Goal: Transaction & Acquisition: Purchase product/service

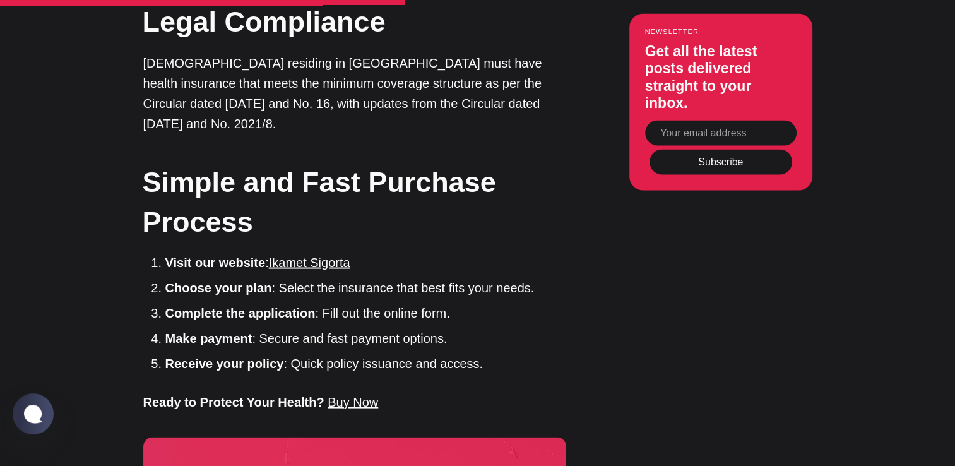
scroll to position [2444, 0]
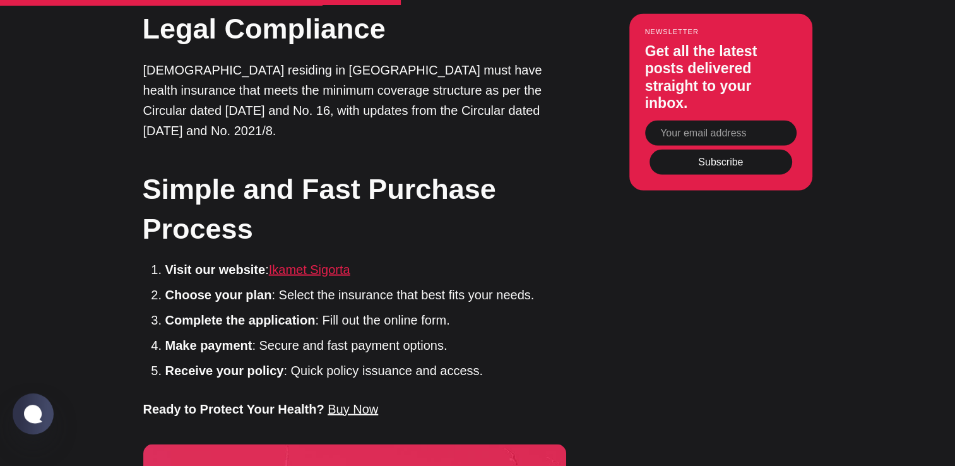
click at [305, 263] on link "Ikamet Sigorta" at bounding box center [309, 270] width 81 height 14
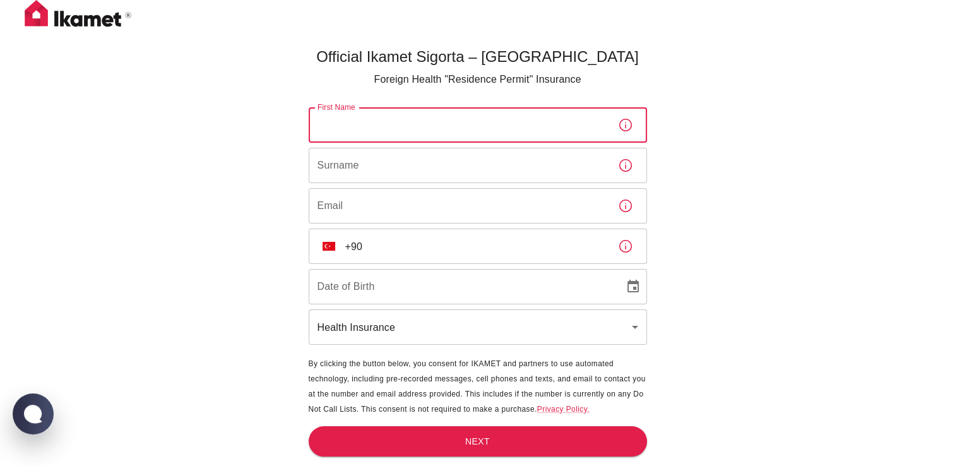
click at [359, 134] on input "First Name" at bounding box center [458, 124] width 299 height 35
type input "Cem Huseyin"
type input "Irmak"
type input "[EMAIL_ADDRESS][DOMAIN_NAME]"
type input "[DATE]"
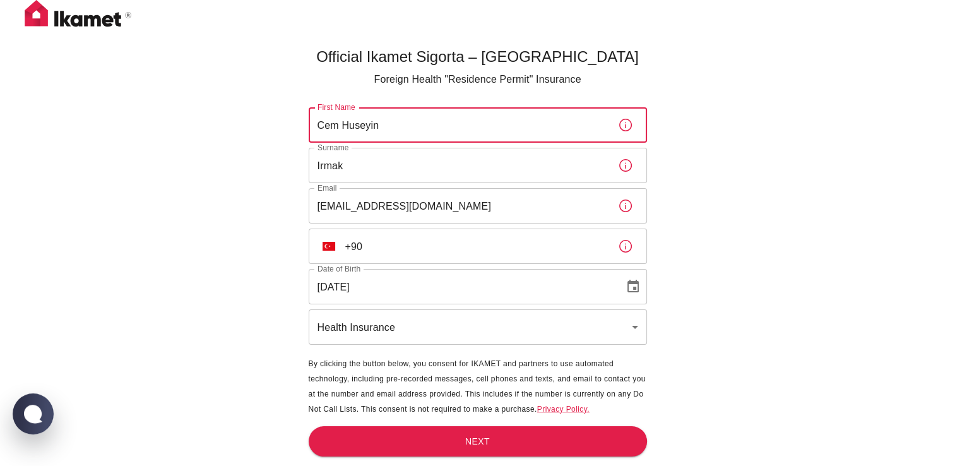
click at [372, 260] on input "+90" at bounding box center [476, 245] width 263 height 35
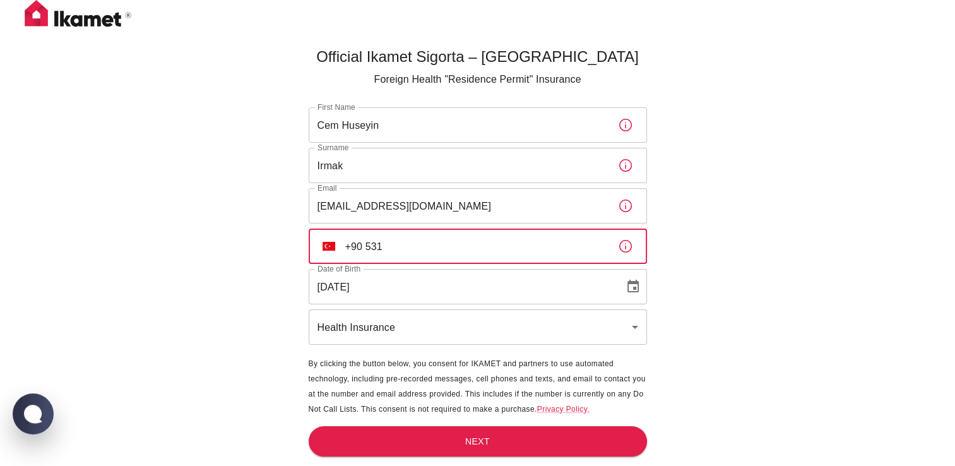
scroll to position [42, 0]
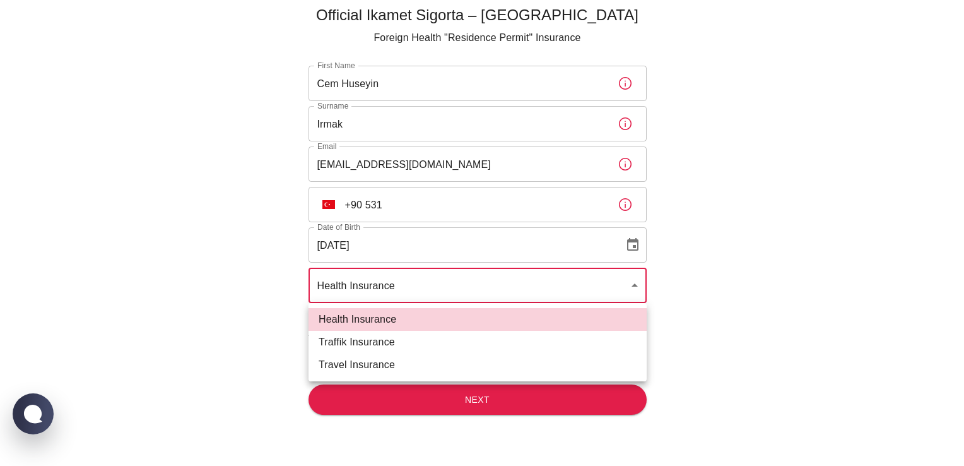
click at [406, 285] on body "Official Ikamet Sigorta – [DEMOGRAPHIC_DATA] Foreign Health "Residence Permit" …" at bounding box center [482, 211] width 964 height 507
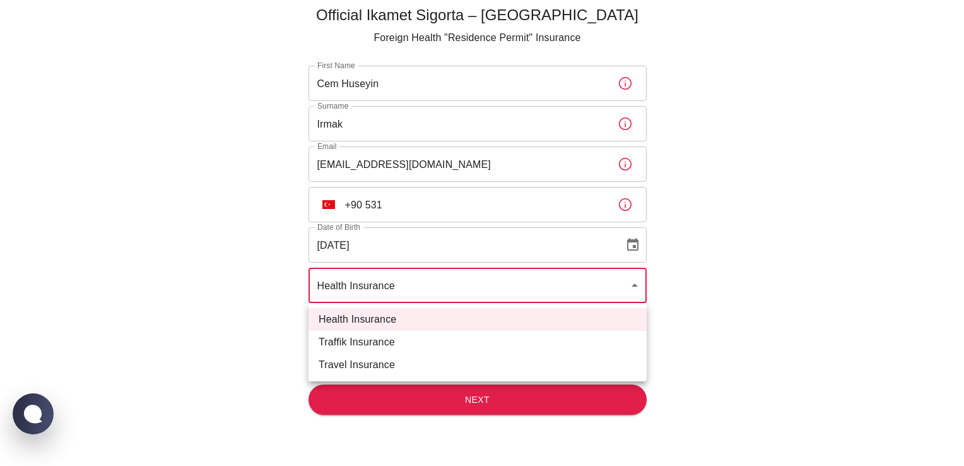
click at [415, 205] on div at bounding box center [482, 233] width 964 height 466
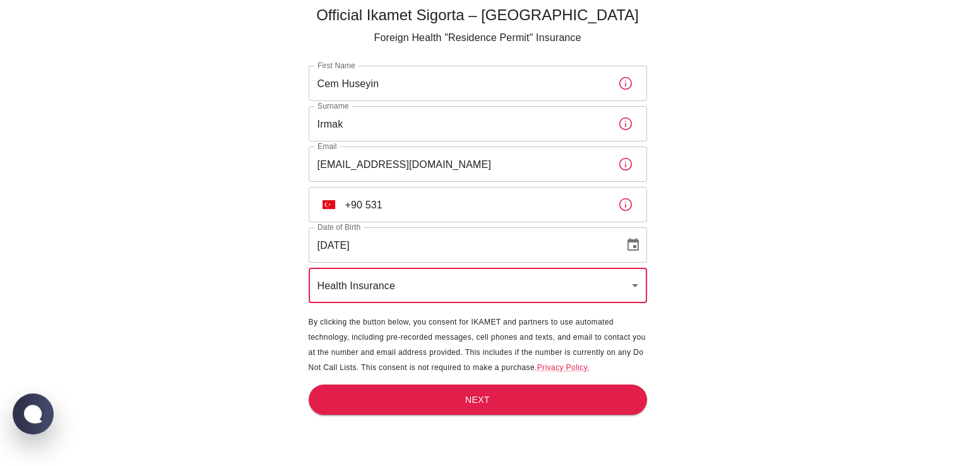
click at [414, 205] on input "+90 531" at bounding box center [476, 204] width 263 height 35
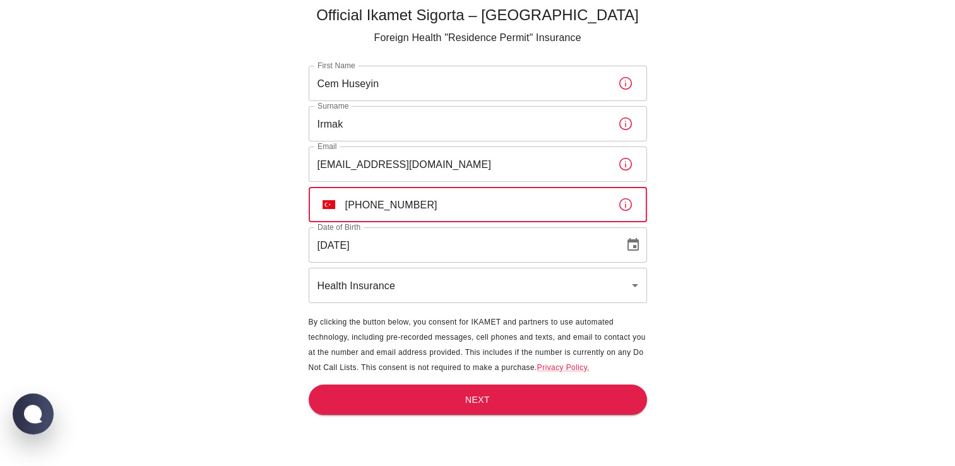
type input "[PHONE_NUMBER]"
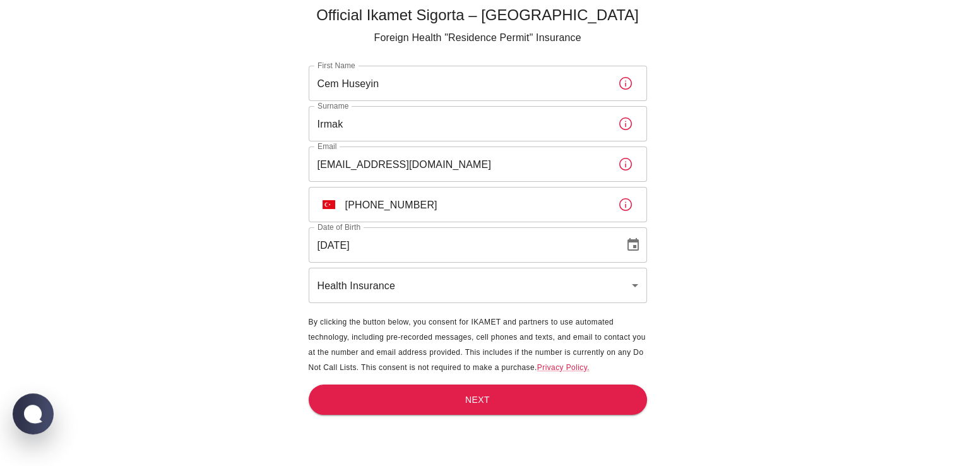
click at [449, 416] on main "Official Ikamet Sigorta – [DEMOGRAPHIC_DATA] Foreign Health "Residence Permit" …" at bounding box center [478, 233] width 348 height 466
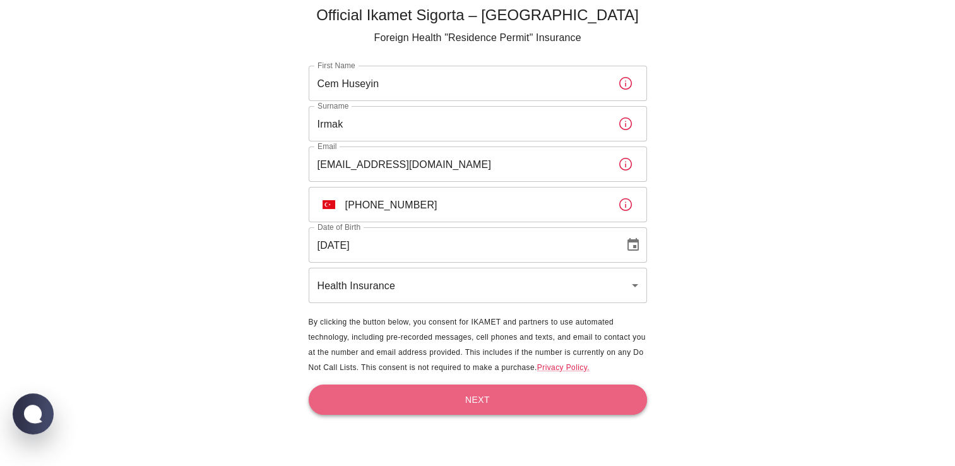
click at [451, 410] on button "Next" at bounding box center [478, 399] width 338 height 31
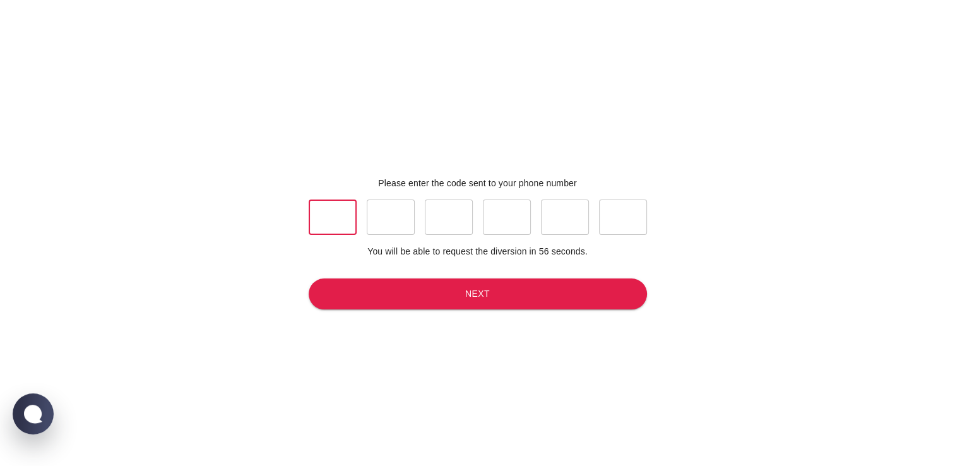
click at [345, 213] on input "text" at bounding box center [333, 216] width 48 height 35
type input "0"
type input "4"
type input "9"
type input "3"
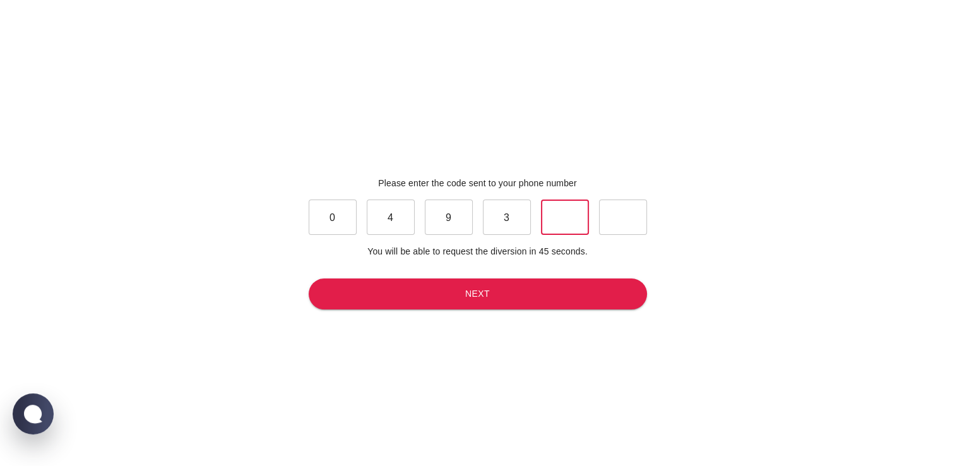
type input "8"
type input "4"
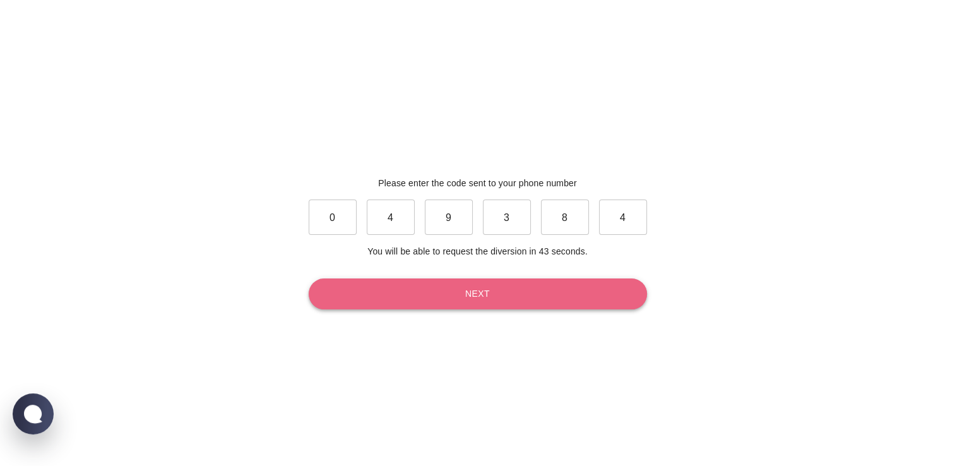
click at [359, 304] on button "Next" at bounding box center [478, 293] width 338 height 31
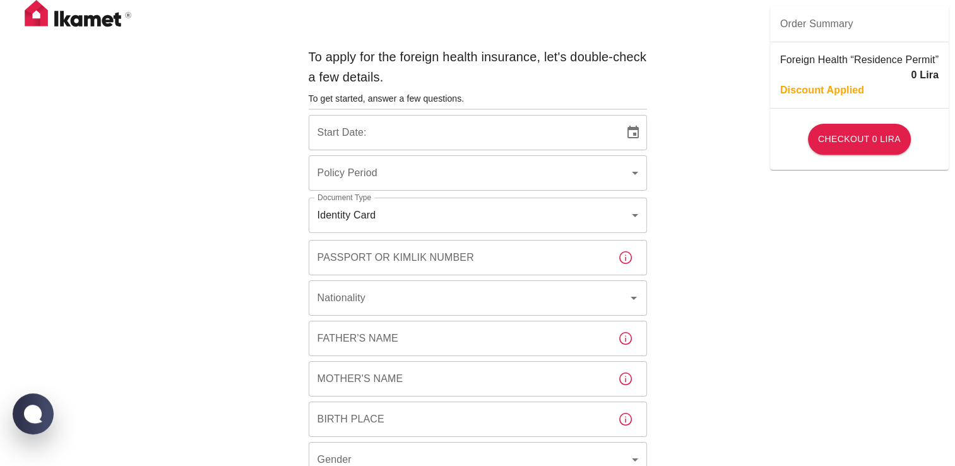
type input "b7343ef8-d55e-4554-96a8-76e30347e985"
type input "[DATE]"
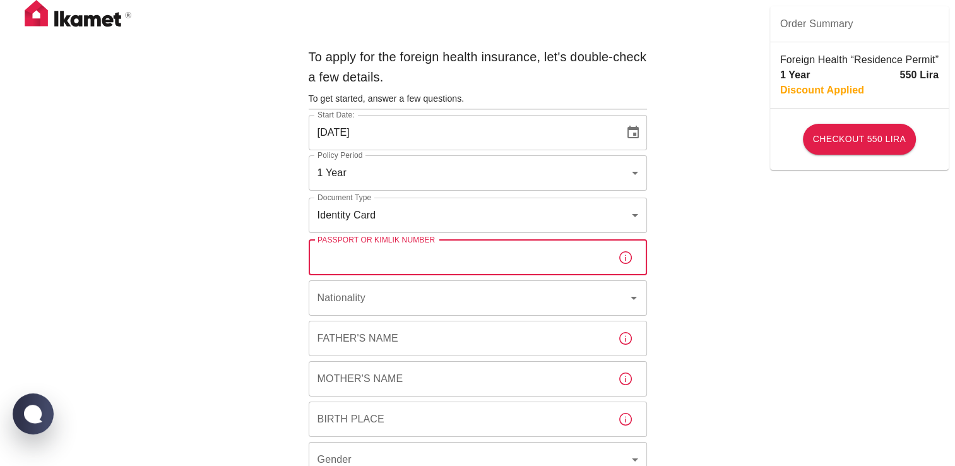
click at [375, 247] on input "Passport or Kimlik Number" at bounding box center [458, 257] width 299 height 35
type input "144460076"
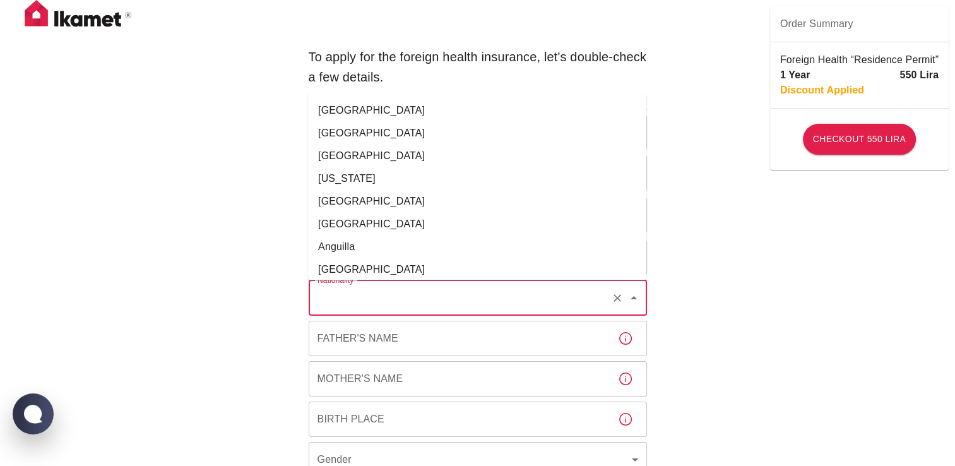
click at [374, 299] on input "Nationality" at bounding box center [460, 298] width 292 height 24
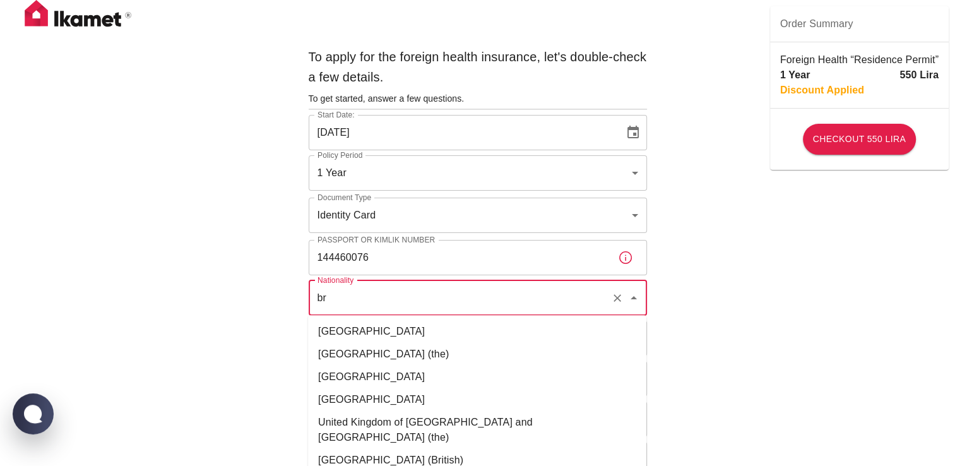
click at [467, 415] on li "United Kingdom of [GEOGRAPHIC_DATA] and [GEOGRAPHIC_DATA] (the)" at bounding box center [477, 430] width 338 height 38
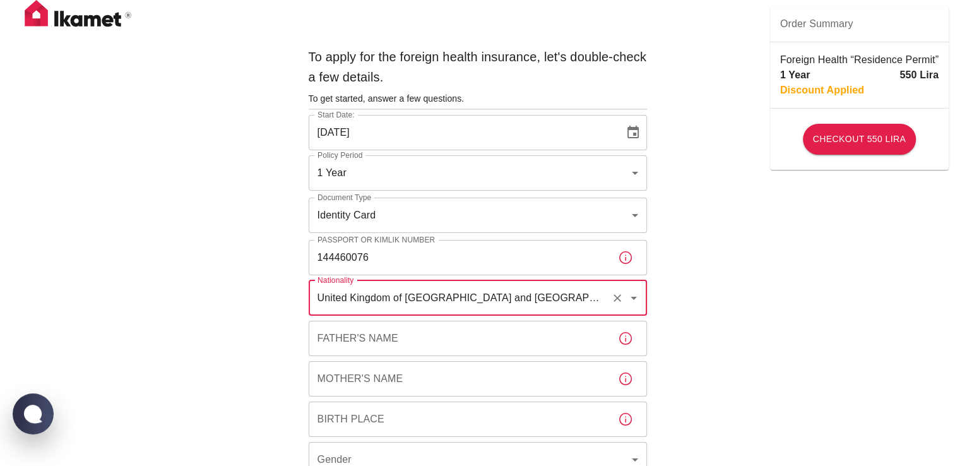
type input "United Kingdom of [GEOGRAPHIC_DATA] and [GEOGRAPHIC_DATA] (the)"
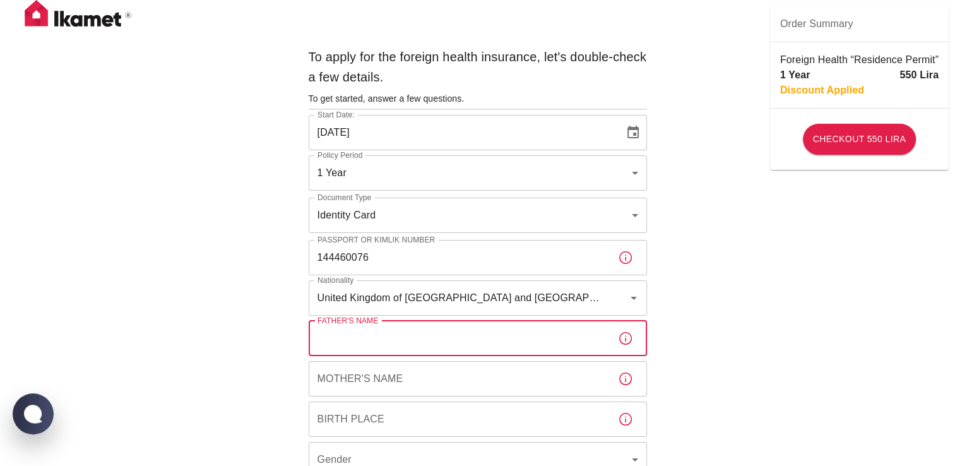
click at [406, 333] on input "Father's Name" at bounding box center [458, 338] width 299 height 35
type input "[PERSON_NAME]"
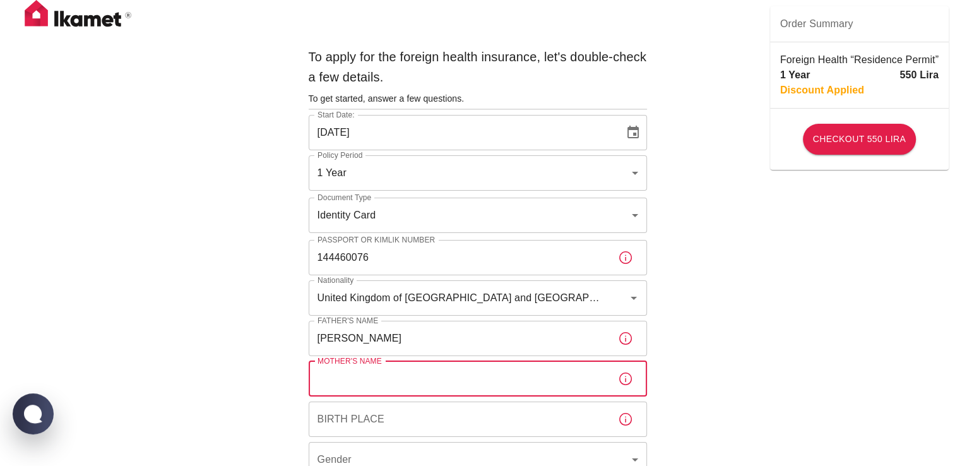
click at [396, 373] on input "Mother's Name" at bounding box center [458, 378] width 299 height 35
type input "I"
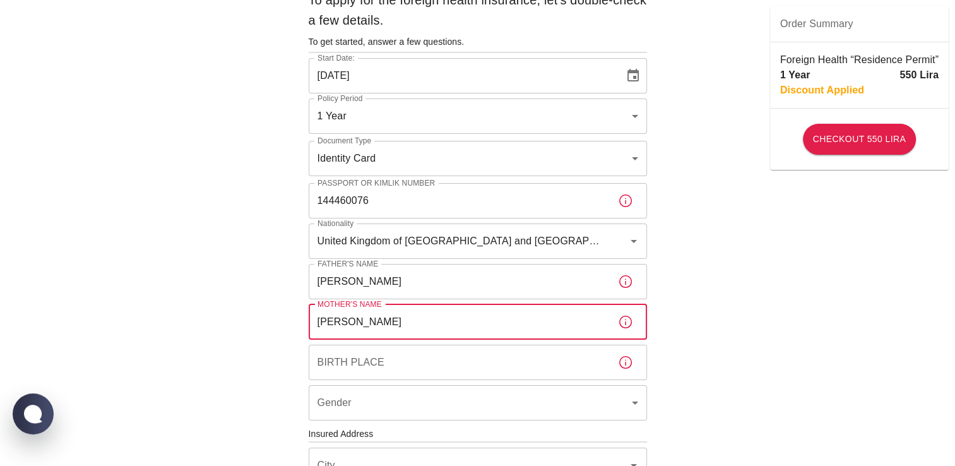
scroll to position [100, 0]
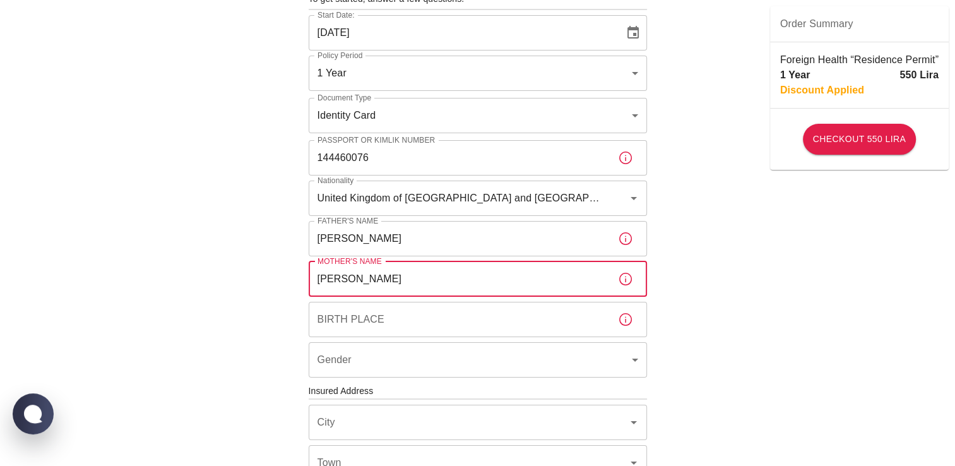
type input "[PERSON_NAME]"
click at [383, 332] on input "Birth Place" at bounding box center [458, 319] width 299 height 35
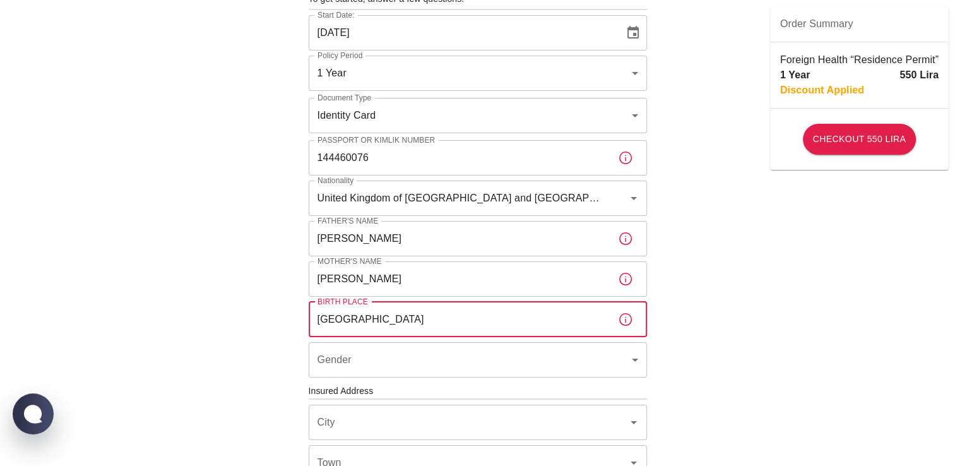
type input "[GEOGRAPHIC_DATA]"
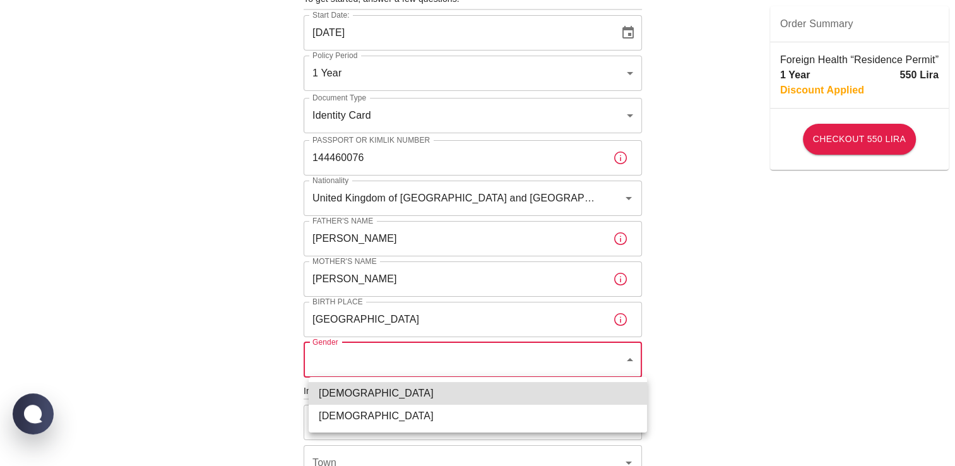
click at [374, 364] on body "To apply for the foreign health insurance, let's double-check a few details. To…" at bounding box center [477, 389] width 955 height 978
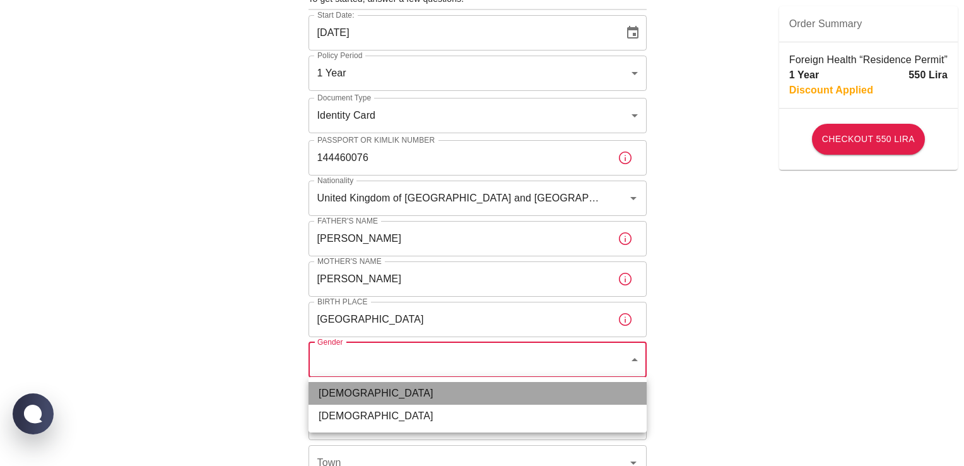
click at [357, 393] on li "[DEMOGRAPHIC_DATA]" at bounding box center [478, 393] width 338 height 23
type input "[DEMOGRAPHIC_DATA]"
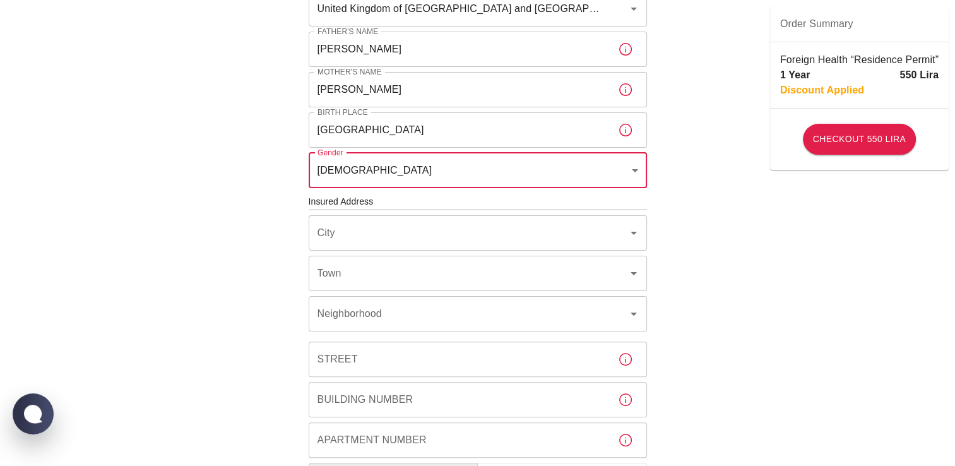
scroll to position [290, 0]
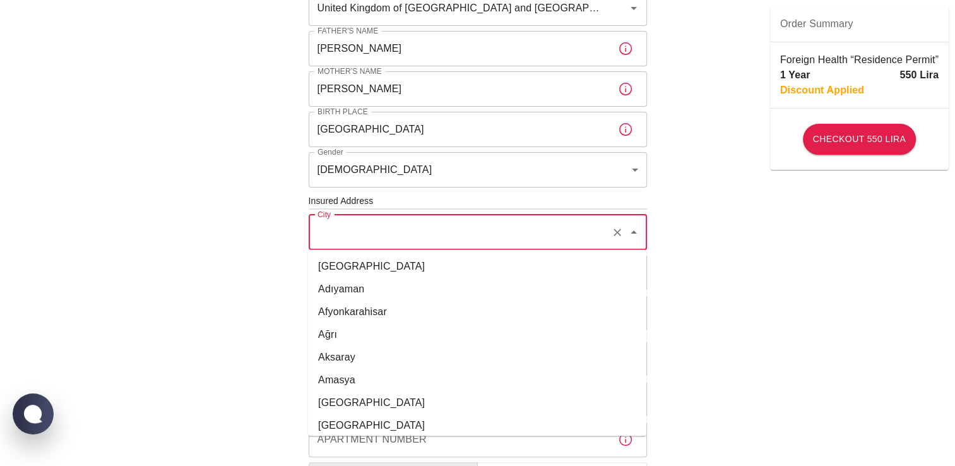
click at [376, 220] on input "City" at bounding box center [460, 232] width 292 height 24
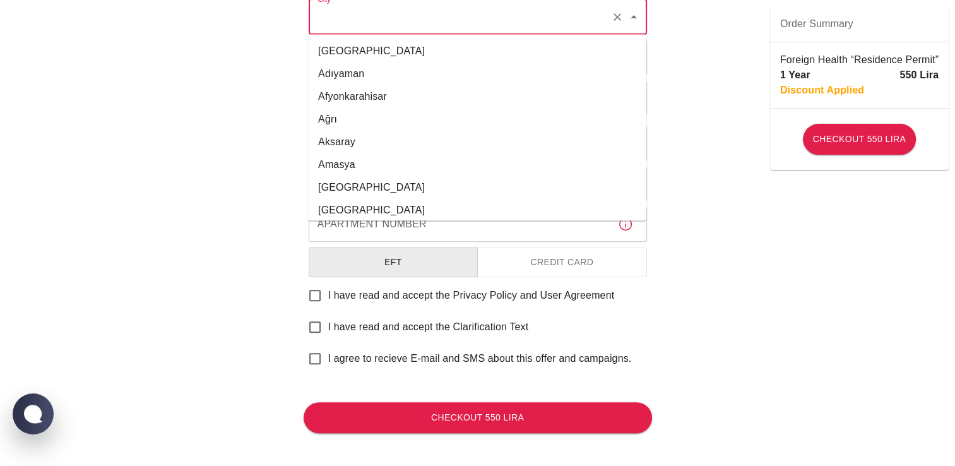
scroll to position [507, 0]
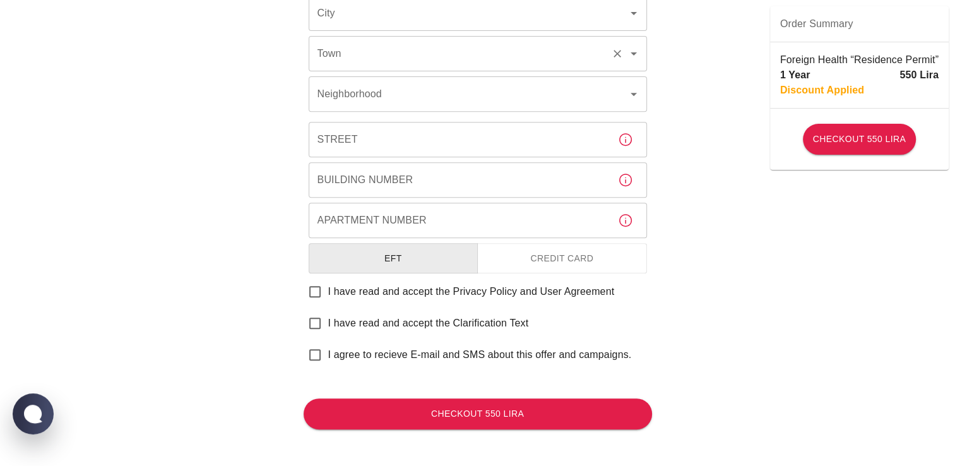
scroll to position [511, 0]
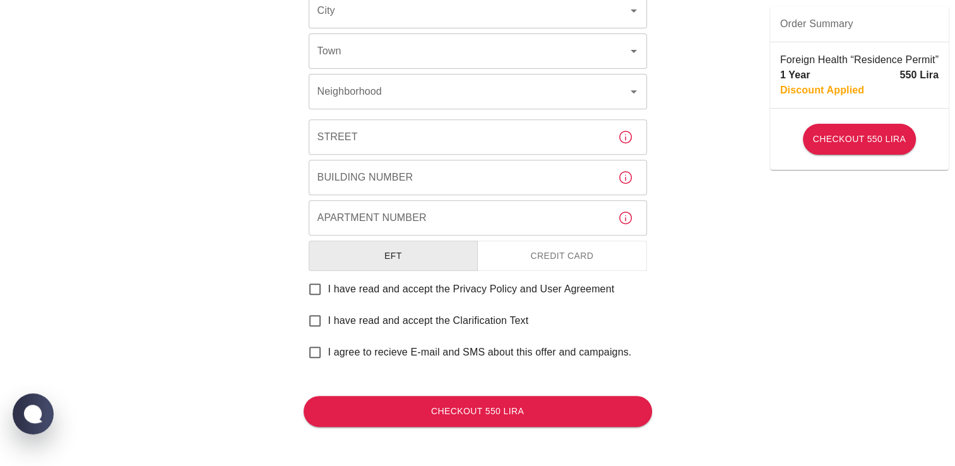
click at [312, 291] on input "I have read and accept the Privacy Policy and User Agreement" at bounding box center [315, 289] width 27 height 27
checkbox input "true"
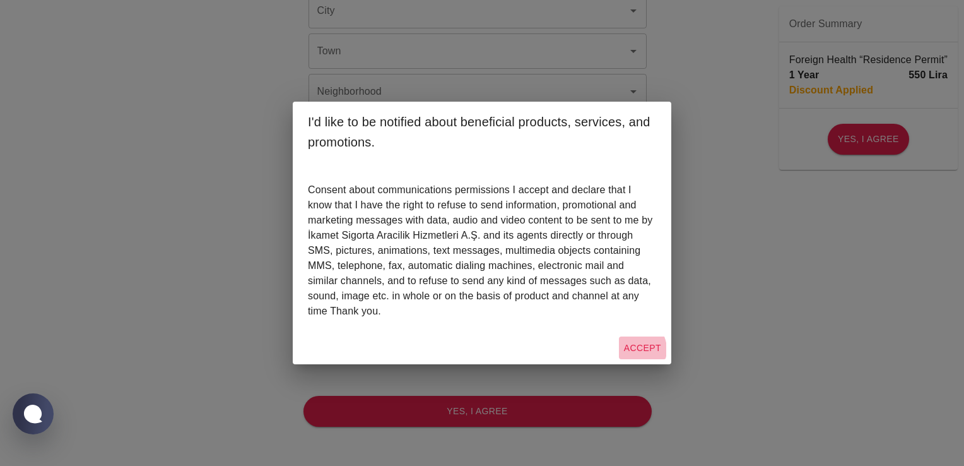
click at [636, 350] on button "Accept" at bounding box center [642, 347] width 47 height 23
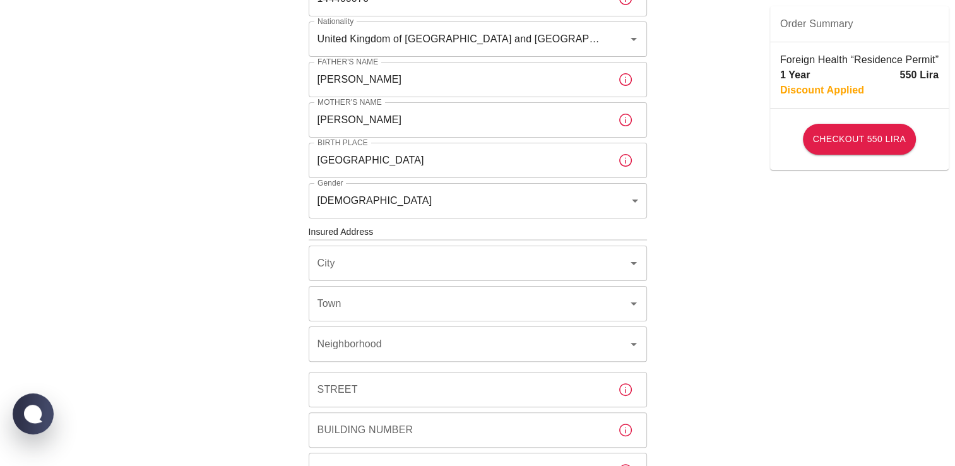
scroll to position [258, 0]
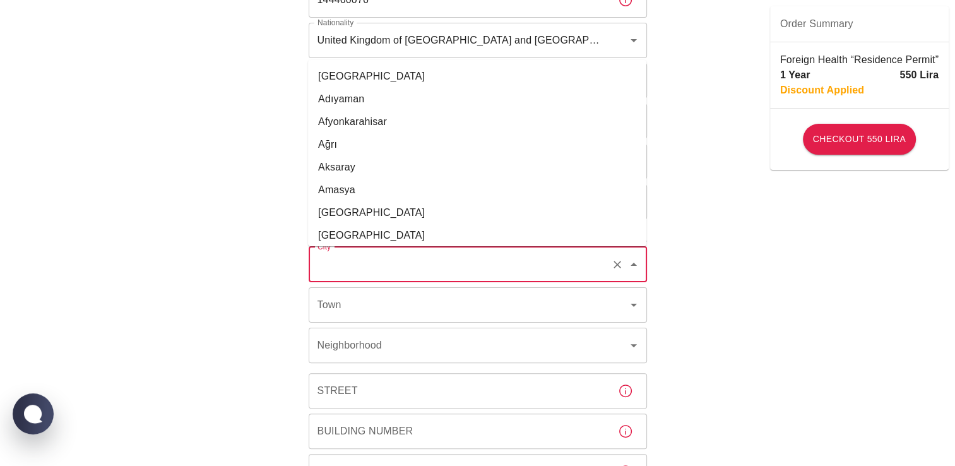
click at [335, 271] on input "City" at bounding box center [460, 264] width 292 height 24
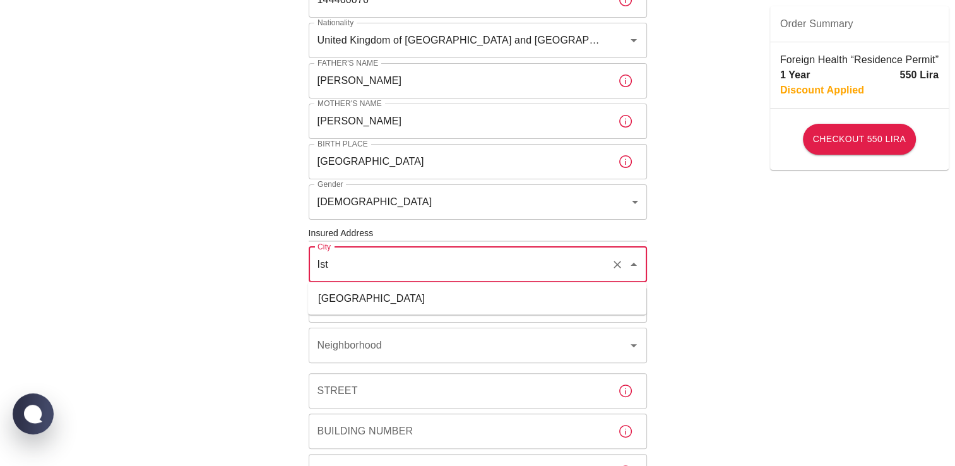
click at [343, 309] on li "[GEOGRAPHIC_DATA]" at bounding box center [477, 298] width 338 height 23
type input "[GEOGRAPHIC_DATA]"
click at [344, 309] on input "Town" at bounding box center [460, 305] width 292 height 24
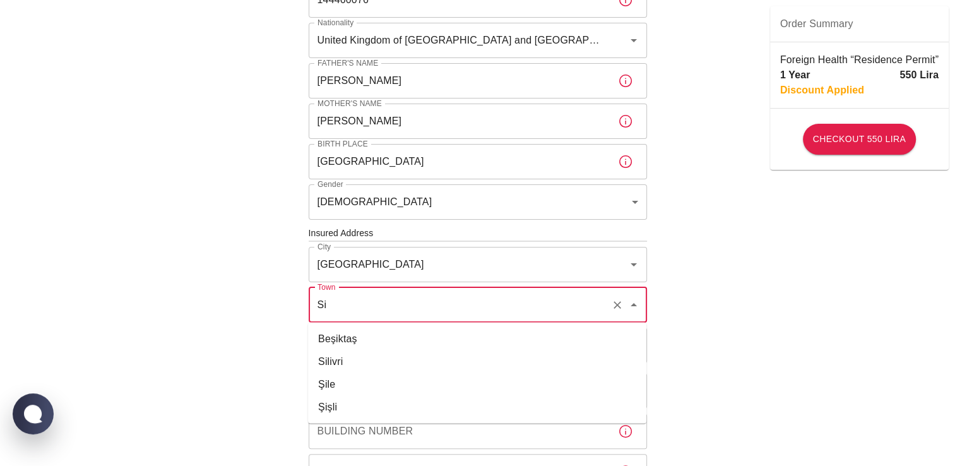
click at [350, 405] on li "Şişli" at bounding box center [477, 406] width 338 height 23
type input "Şişli"
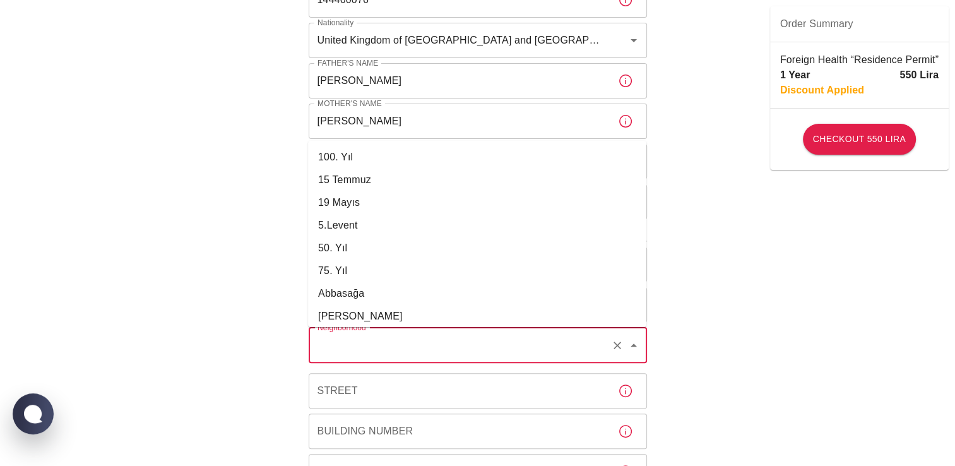
click at [344, 340] on input "Neighborhood" at bounding box center [460, 345] width 292 height 24
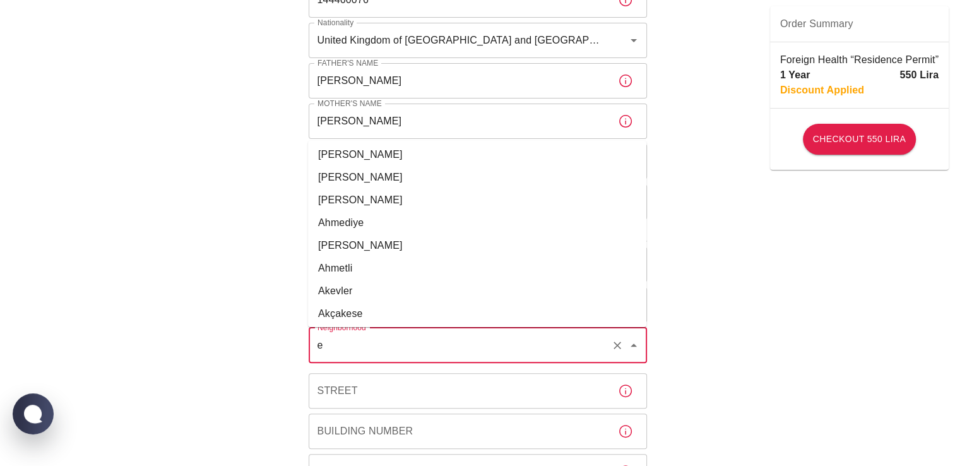
scroll to position [0, 0]
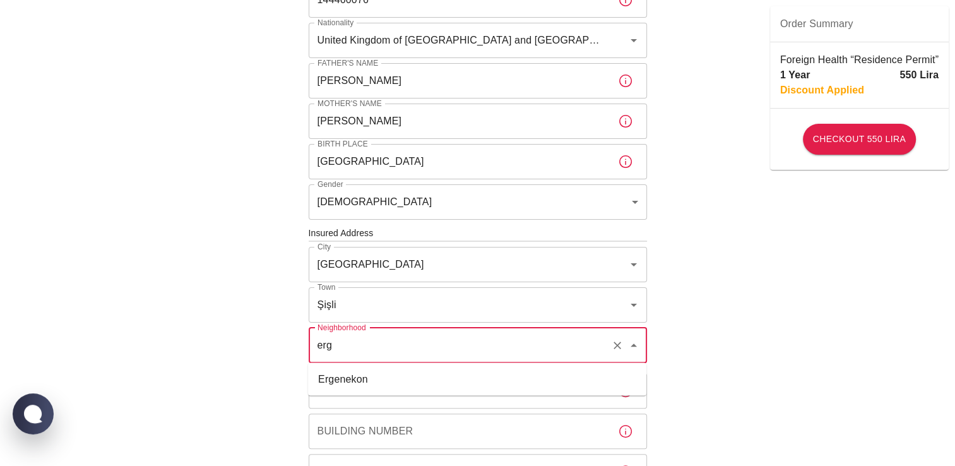
click at [361, 384] on li "Ergenekon" at bounding box center [477, 378] width 338 height 23
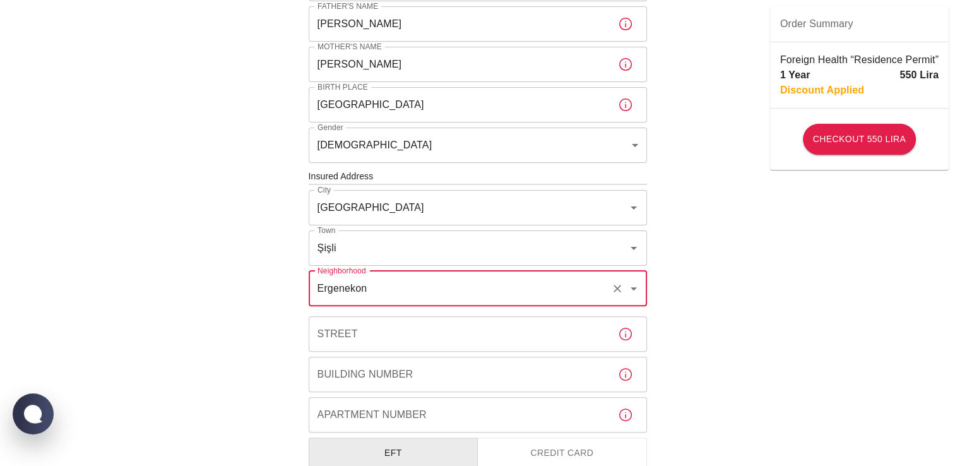
scroll to position [436, 0]
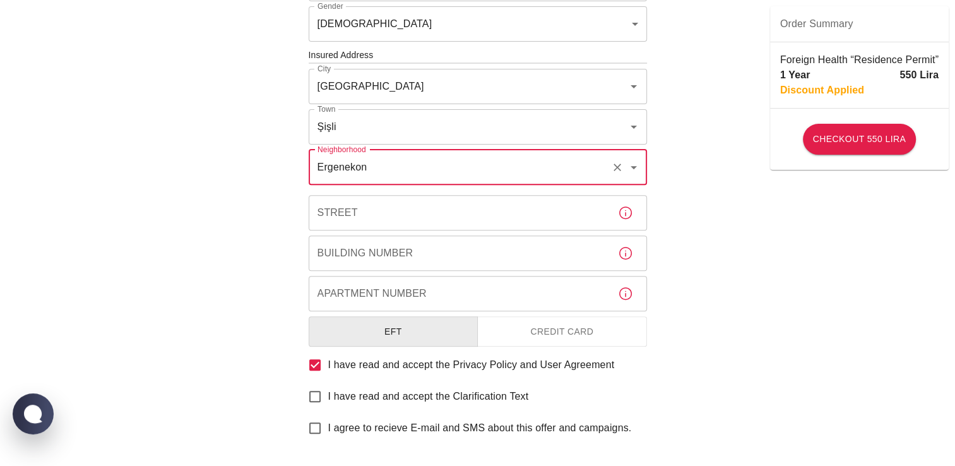
type input "Ergenekon"
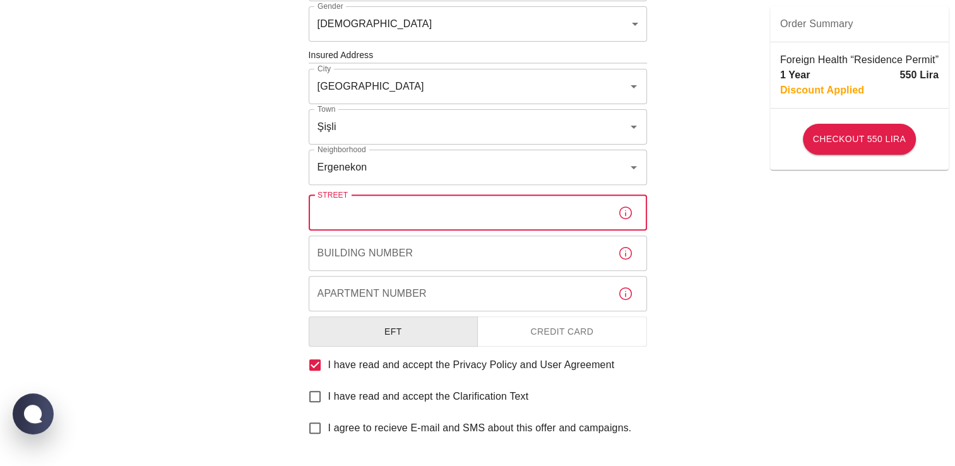
click at [351, 219] on input "Street" at bounding box center [458, 212] width 299 height 35
type input "d"
type input "Dolapdere Caddesi"
click at [353, 264] on input "Building Number" at bounding box center [458, 252] width 299 height 35
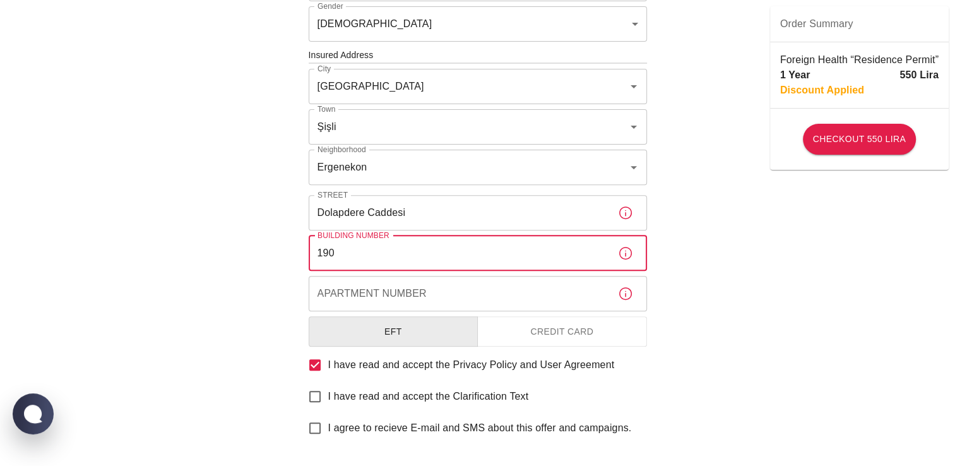
type input "190"
click at [360, 288] on input "Apartment Number" at bounding box center [458, 293] width 299 height 35
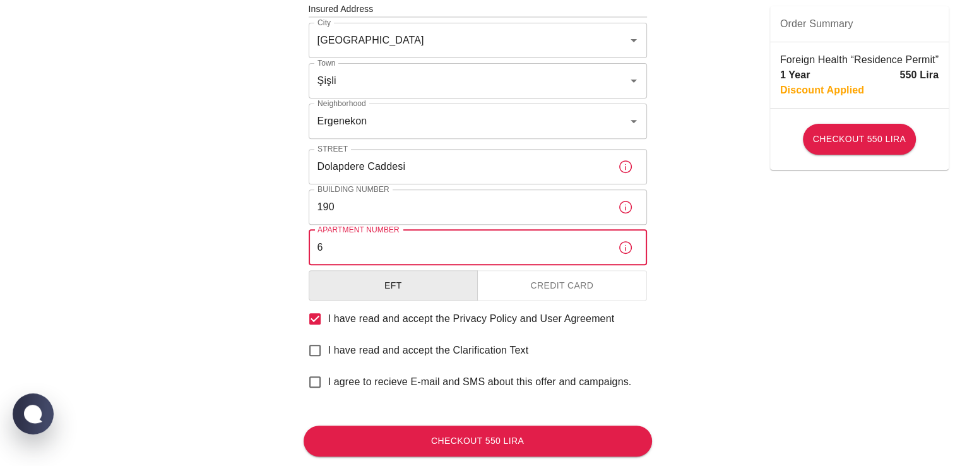
scroll to position [484, 0]
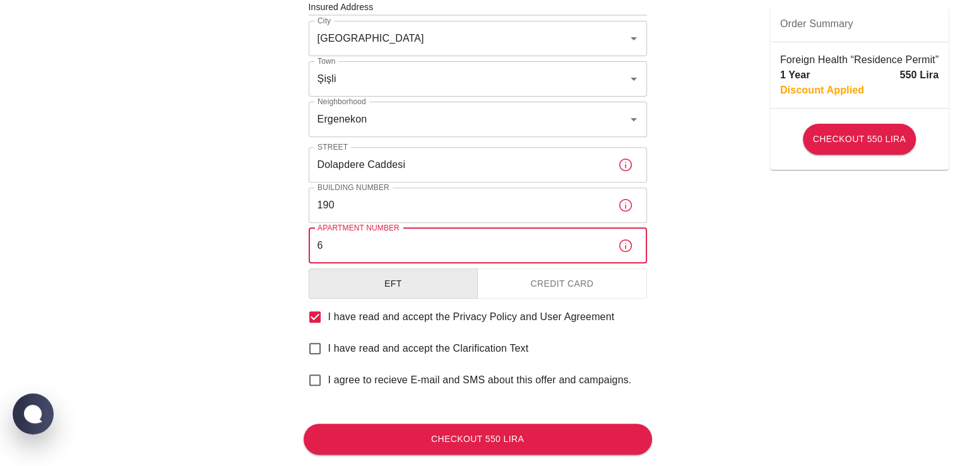
type input "6"
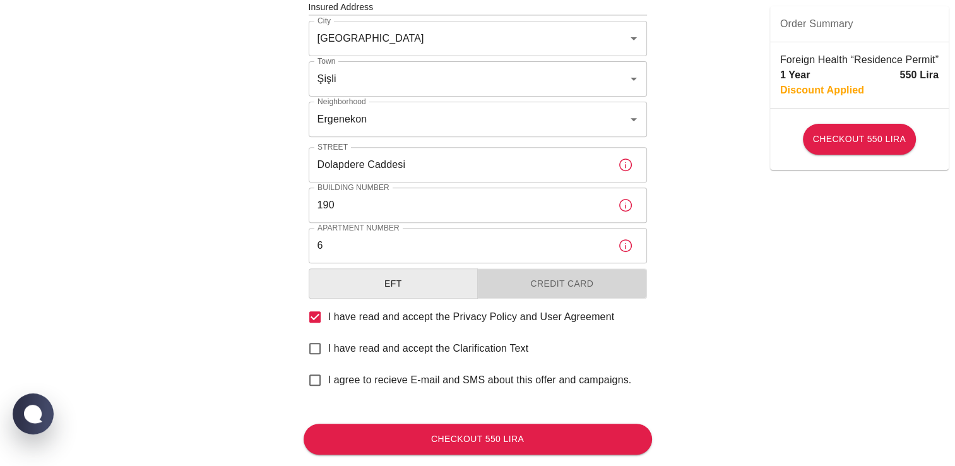
click at [540, 283] on button "Credit Card" at bounding box center [562, 283] width 170 height 31
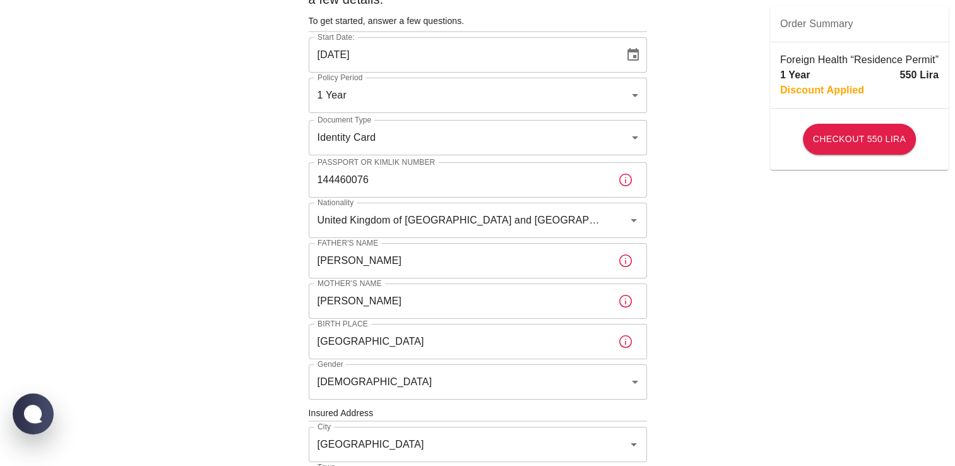
scroll to position [0, 0]
